Goal: Task Accomplishment & Management: Use online tool/utility

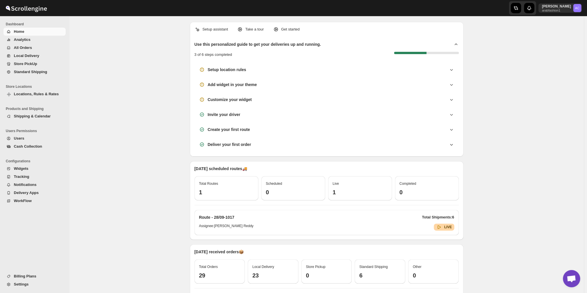
scroll to position [1865, 0]
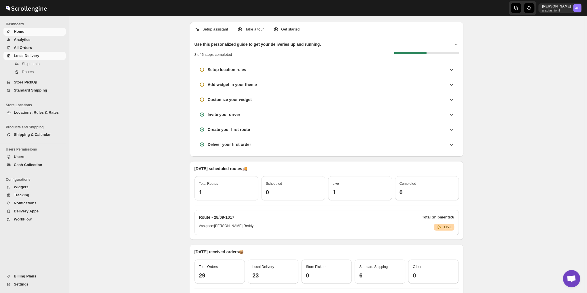
click at [41, 58] on span "Local Delivery" at bounding box center [39, 56] width 51 height 6
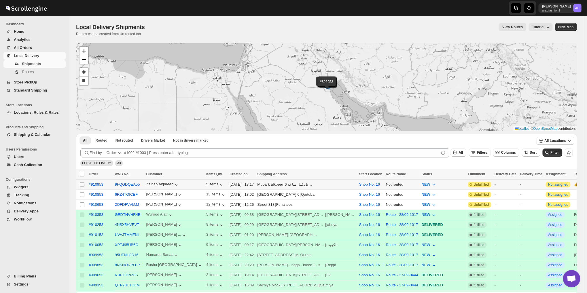
click at [81, 183] on input "Select shipment" at bounding box center [82, 184] width 5 height 5
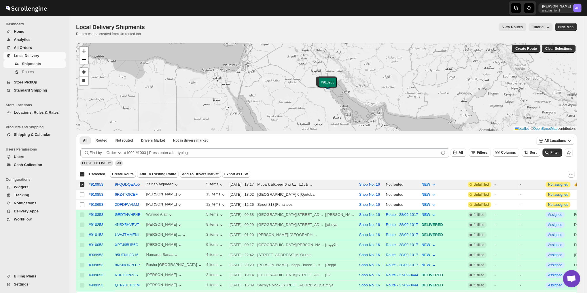
click at [196, 175] on span "Add To Drivers Market" at bounding box center [200, 174] width 37 height 5
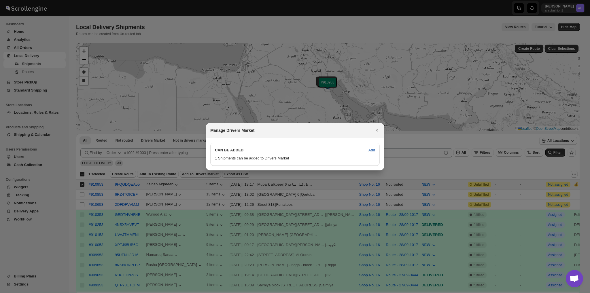
click at [376, 149] on button "Add" at bounding box center [372, 150] width 14 height 9
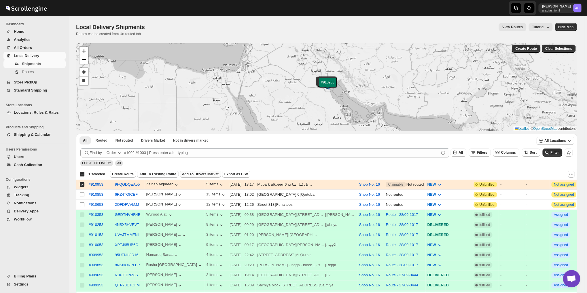
click at [81, 182] on input "Select shipment" at bounding box center [82, 184] width 5 height 5
checkbox input "false"
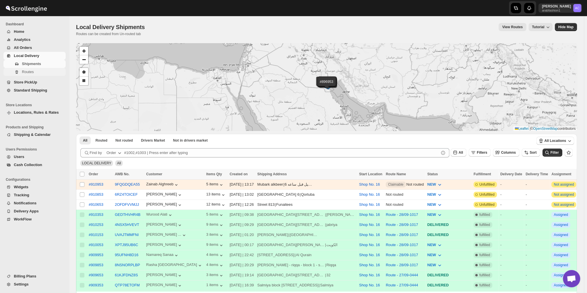
click at [31, 70] on span "Routes" at bounding box center [28, 72] width 12 height 4
